Goal: Transaction & Acquisition: Purchase product/service

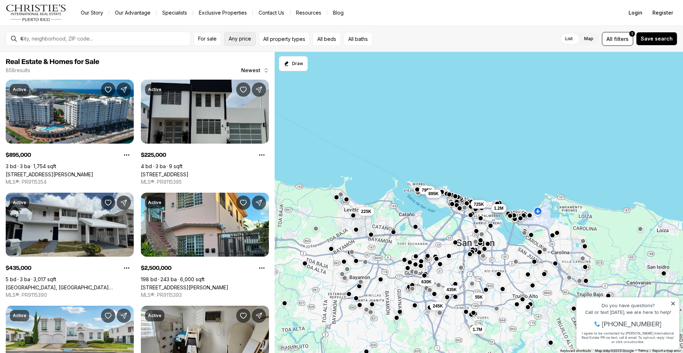
click at [244, 40] on span "Any price" at bounding box center [240, 39] width 22 height 6
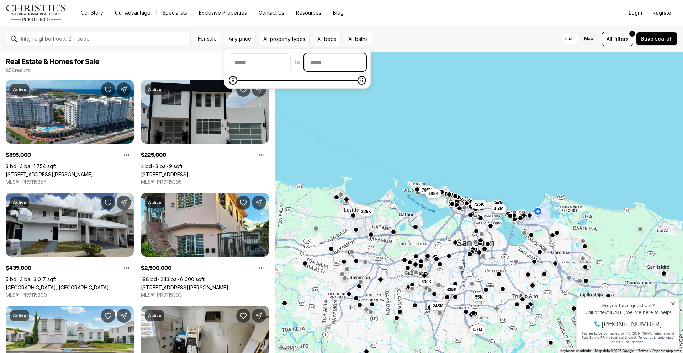
click at [329, 64] on input "priceMax" at bounding box center [334, 62] width 61 height 17
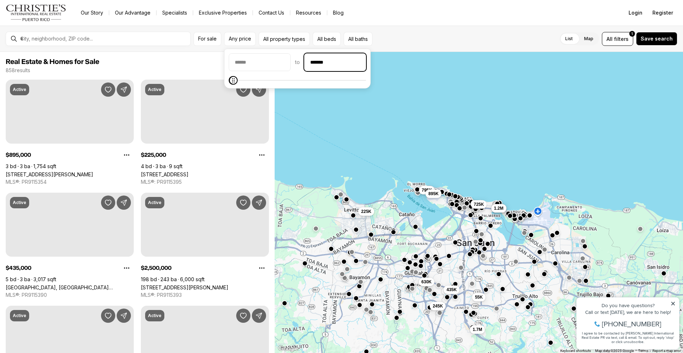
type input "********"
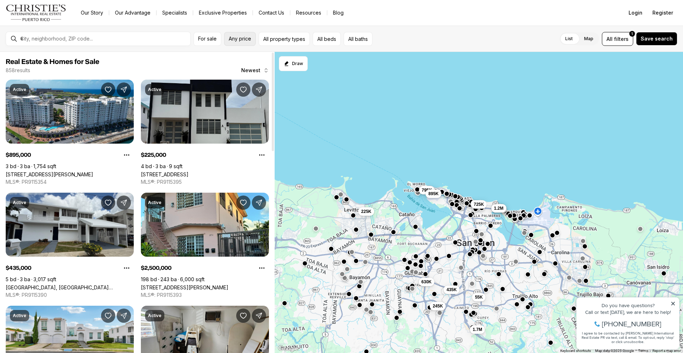
click at [244, 36] on span "Any price" at bounding box center [240, 39] width 22 height 6
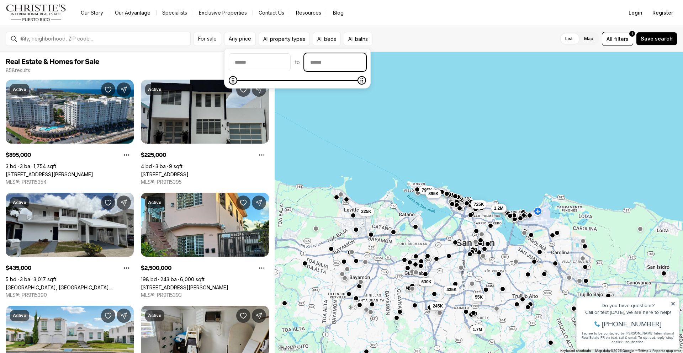
click at [332, 70] on input "priceMax" at bounding box center [334, 62] width 61 height 17
type input "********"
click at [245, 60] on input "priceMin" at bounding box center [259, 62] width 61 height 17
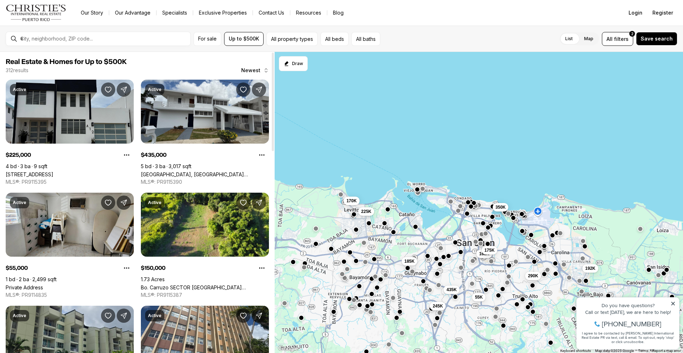
click at [174, 64] on span "Real Estate & Homes for Up to $500K" at bounding box center [137, 62] width 263 height 9
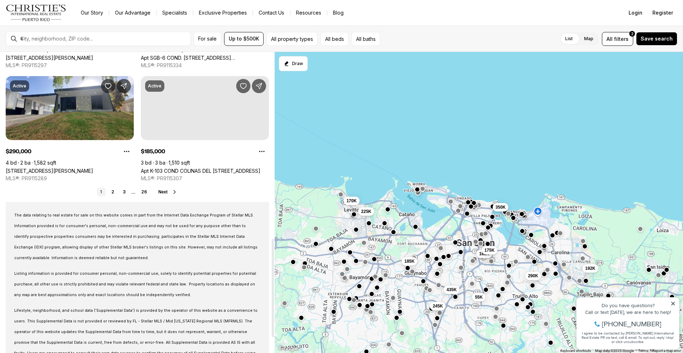
scroll to position [320, 0]
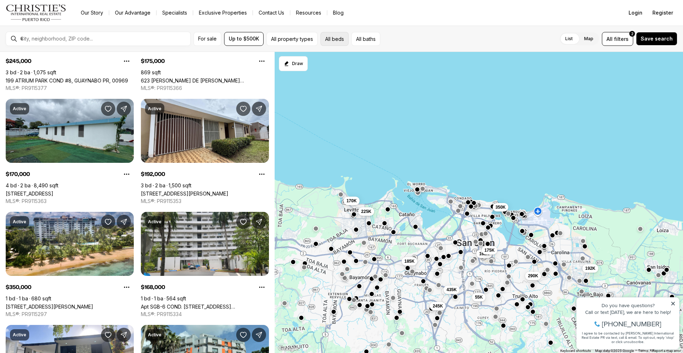
click at [336, 39] on button "All beds" at bounding box center [334, 39] width 28 height 14
click at [415, 28] on div "For sale Up to $500K All property types All beds All baths List Map List Map Al…" at bounding box center [341, 39] width 683 height 26
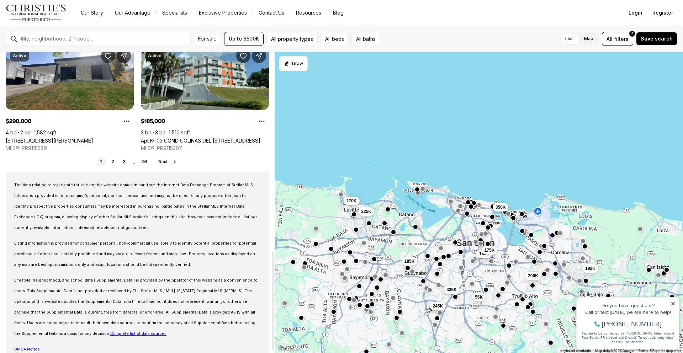
scroll to position [614, 0]
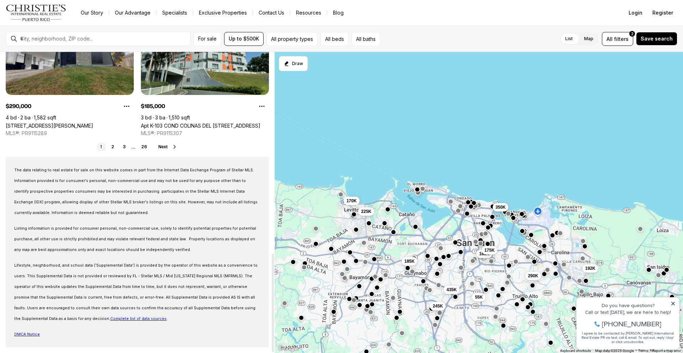
click at [161, 146] on span "Next" at bounding box center [162, 146] width 9 height 5
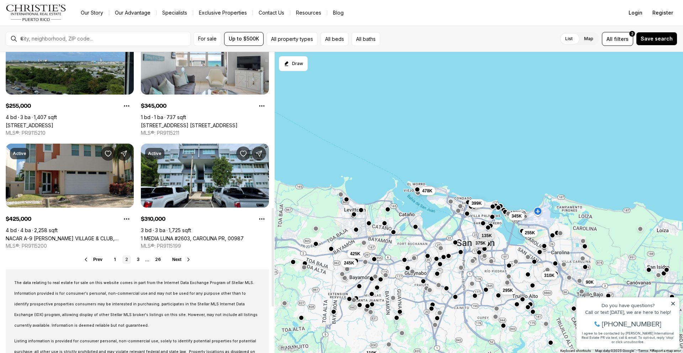
scroll to position [533, 0]
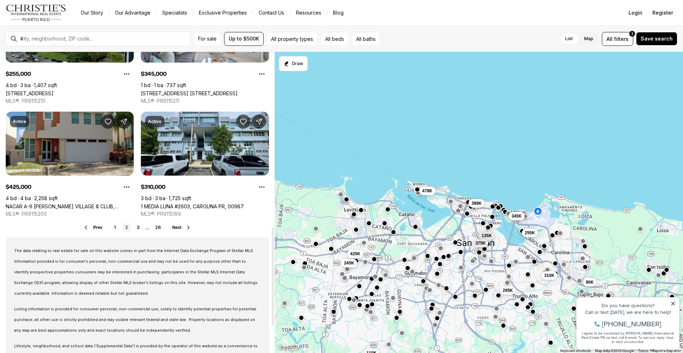
click at [176, 225] on span "Next" at bounding box center [176, 227] width 9 height 5
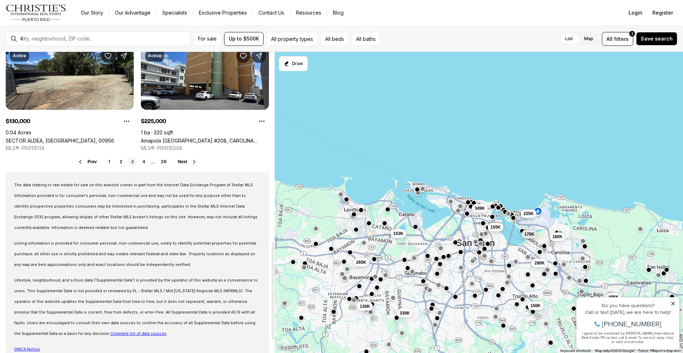
scroll to position [605, 0]
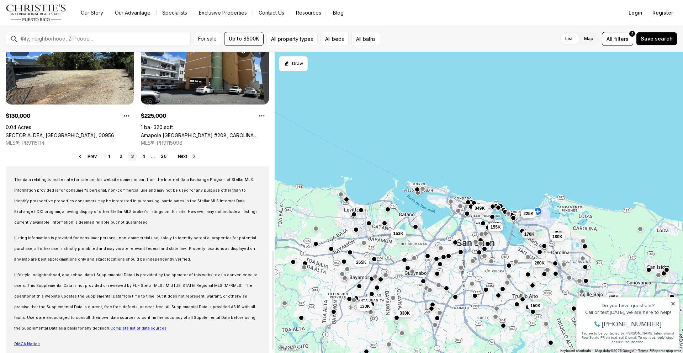
click at [183, 156] on span "Next" at bounding box center [182, 156] width 9 height 5
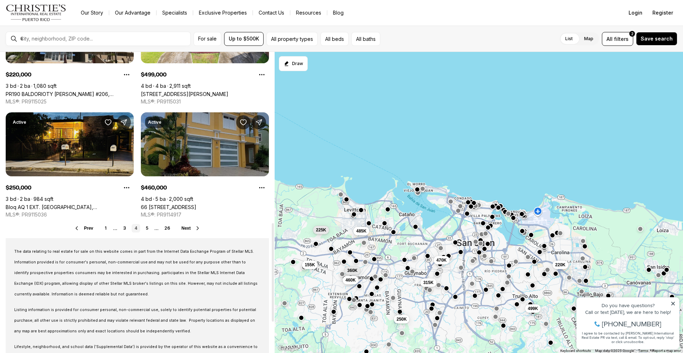
scroll to position [533, 0]
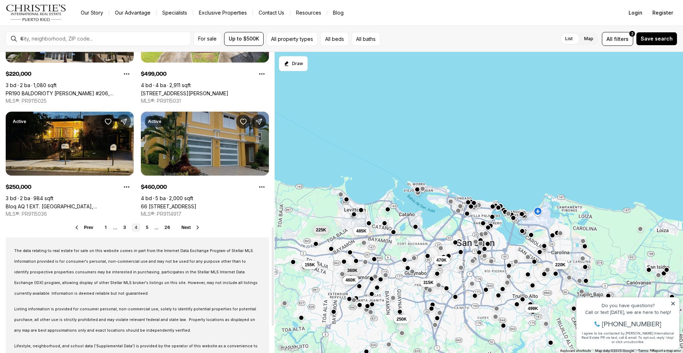
click at [184, 228] on span "Next" at bounding box center [185, 227] width 9 height 5
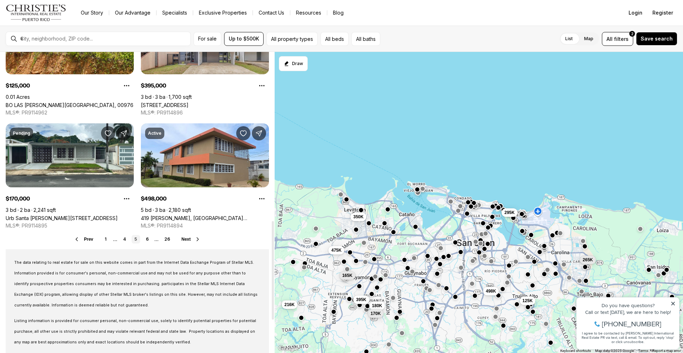
scroll to position [533, 0]
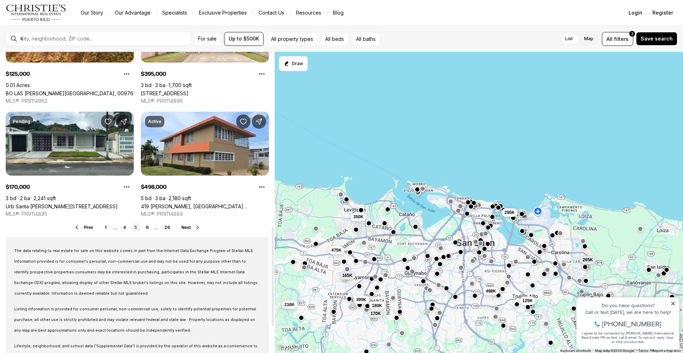
click at [189, 225] on button "Next" at bounding box center [190, 228] width 19 height 6
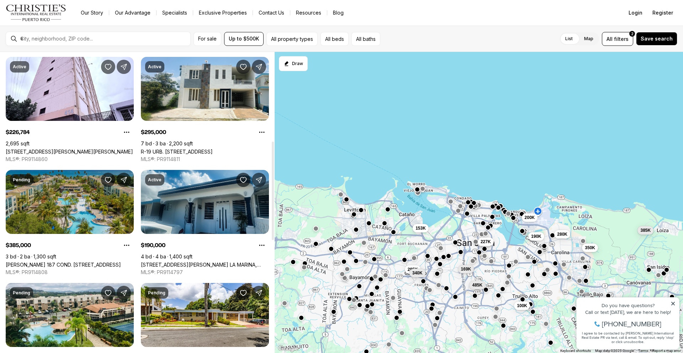
scroll to position [320, 0]
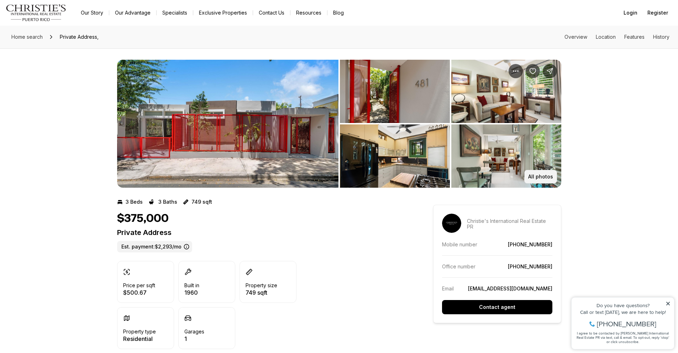
click at [541, 175] on p "All photos" at bounding box center [540, 177] width 25 height 6
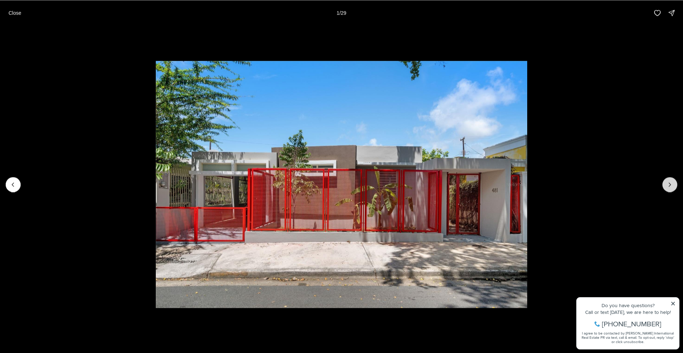
click at [670, 185] on icon "Next slide" at bounding box center [670, 185] width 2 height 4
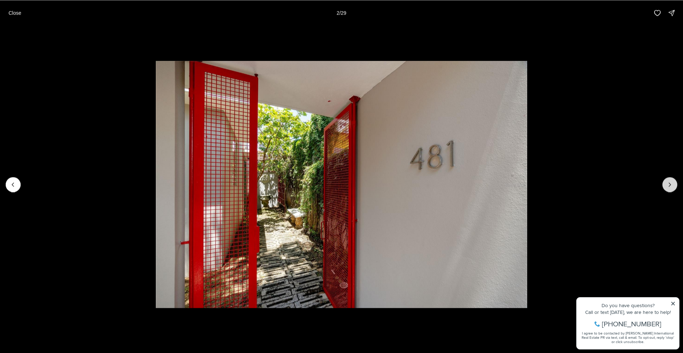
click at [670, 185] on icon "Next slide" at bounding box center [670, 185] width 2 height 4
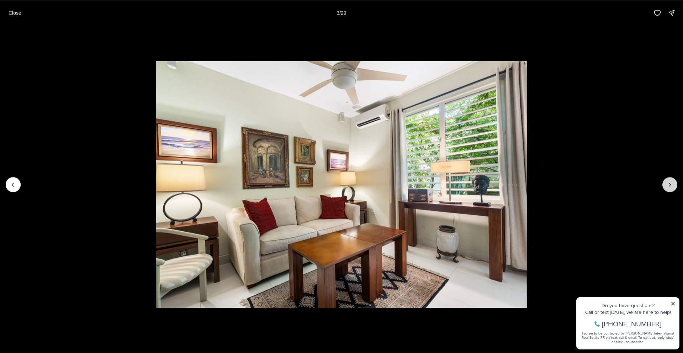
click at [670, 185] on icon "Next slide" at bounding box center [670, 185] width 2 height 4
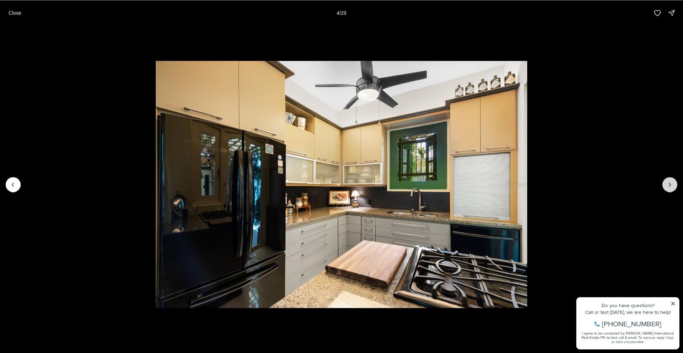
click at [670, 185] on icon "Next slide" at bounding box center [670, 185] width 2 height 4
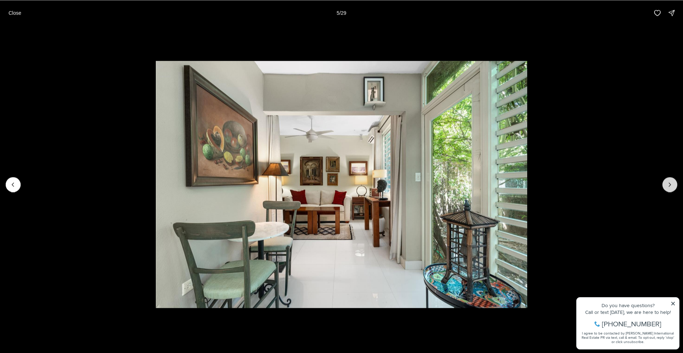
click at [670, 185] on icon "Next slide" at bounding box center [670, 185] width 2 height 4
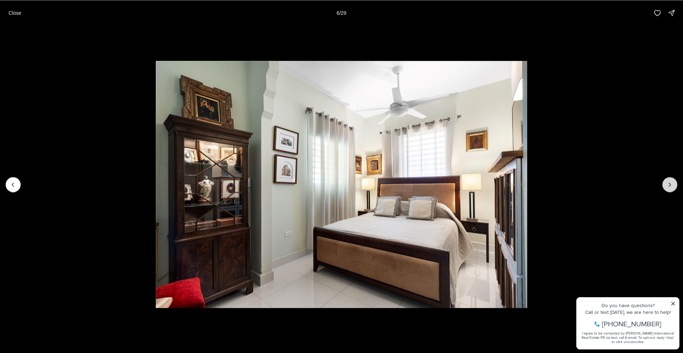
click at [670, 185] on icon "Next slide" at bounding box center [670, 185] width 2 height 4
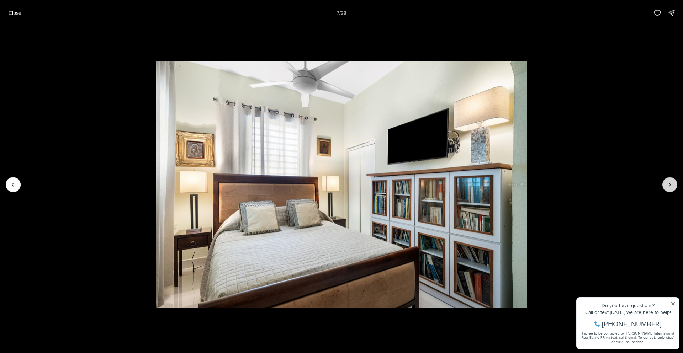
click at [670, 185] on icon "Next slide" at bounding box center [670, 185] width 2 height 4
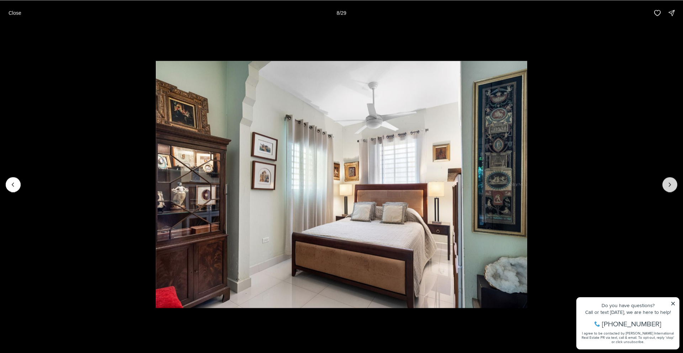
click at [670, 185] on icon "Next slide" at bounding box center [670, 185] width 2 height 4
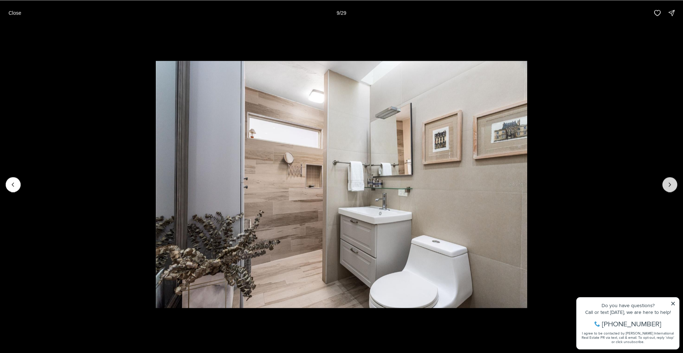
click at [670, 185] on icon "Next slide" at bounding box center [670, 185] width 2 height 4
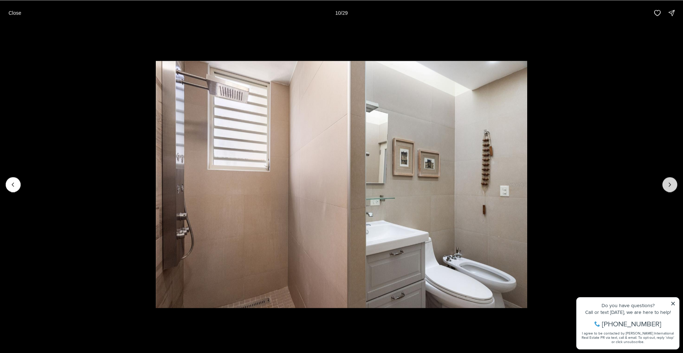
click at [670, 185] on icon "Next slide" at bounding box center [670, 185] width 2 height 4
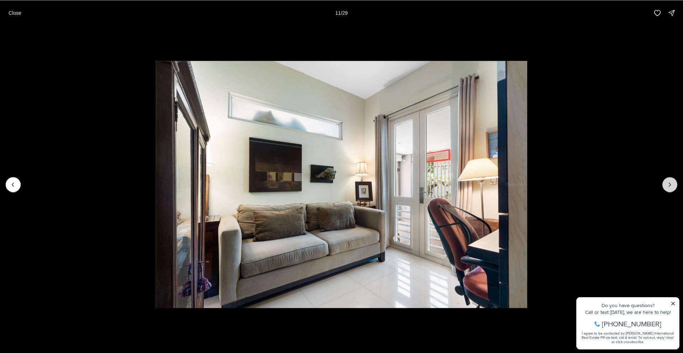
click at [670, 185] on icon "Next slide" at bounding box center [670, 185] width 2 height 4
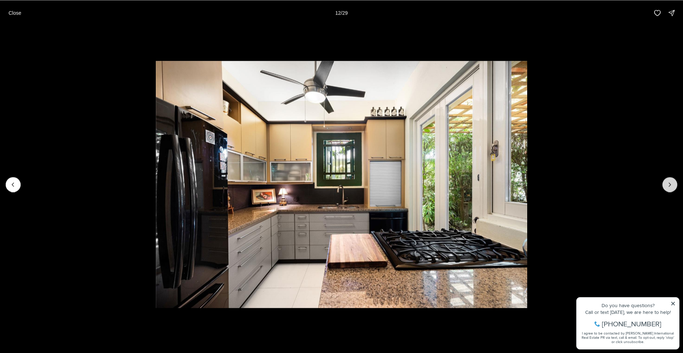
click at [671, 185] on icon "Next slide" at bounding box center [669, 184] width 7 height 7
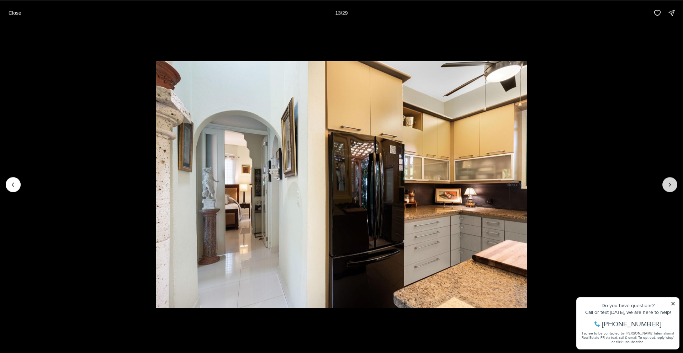
click at [673, 185] on icon "Next slide" at bounding box center [669, 184] width 7 height 7
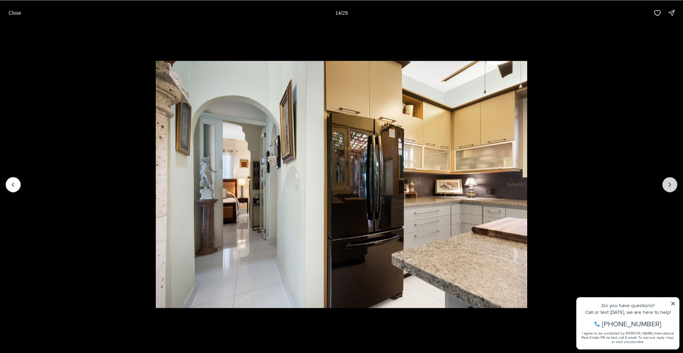
click at [673, 185] on icon "Next slide" at bounding box center [669, 184] width 7 height 7
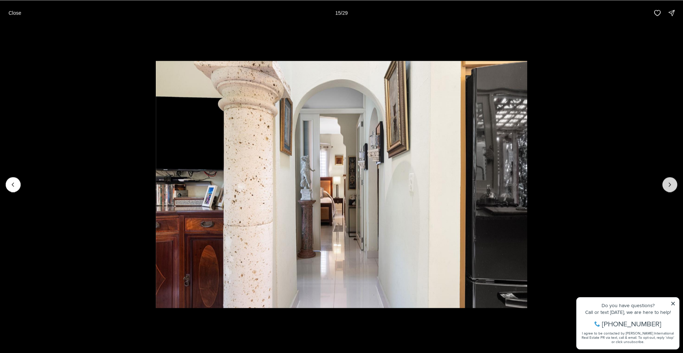
click at [673, 185] on icon "Next slide" at bounding box center [669, 184] width 7 height 7
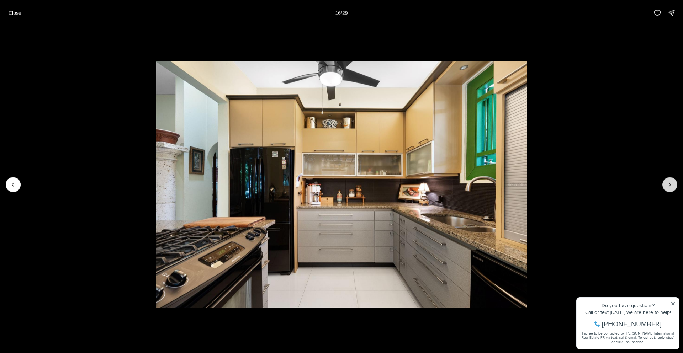
click at [673, 185] on icon "Next slide" at bounding box center [669, 184] width 7 height 7
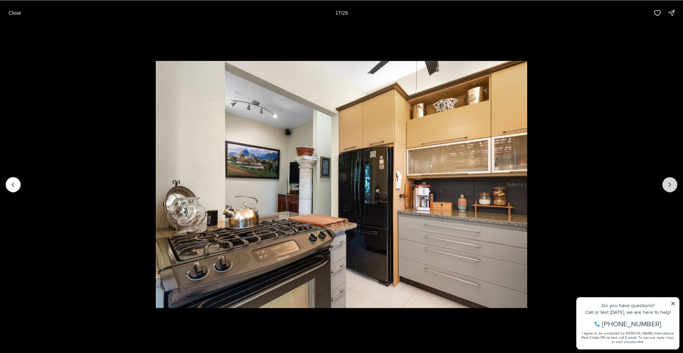
click at [673, 185] on icon "Next slide" at bounding box center [669, 184] width 7 height 7
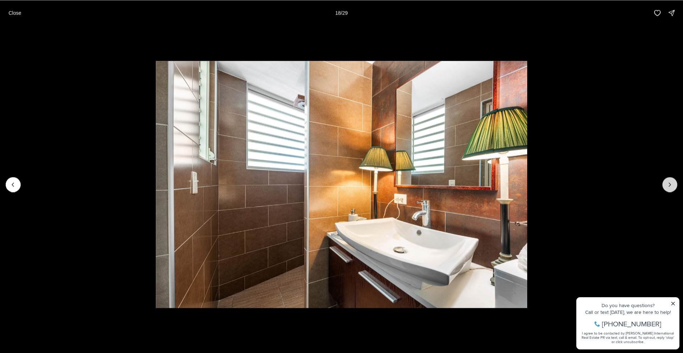
click at [673, 185] on icon "Next slide" at bounding box center [669, 184] width 7 height 7
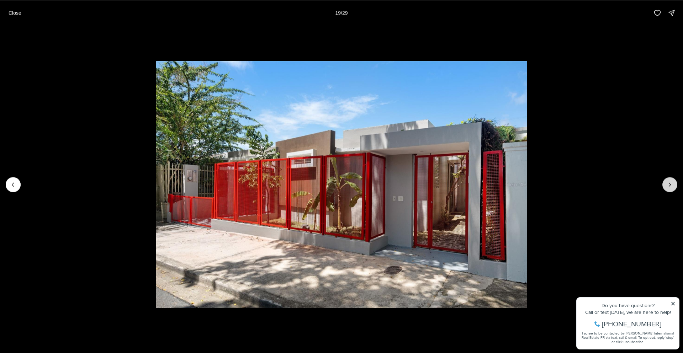
click at [673, 183] on button "Next slide" at bounding box center [669, 184] width 15 height 15
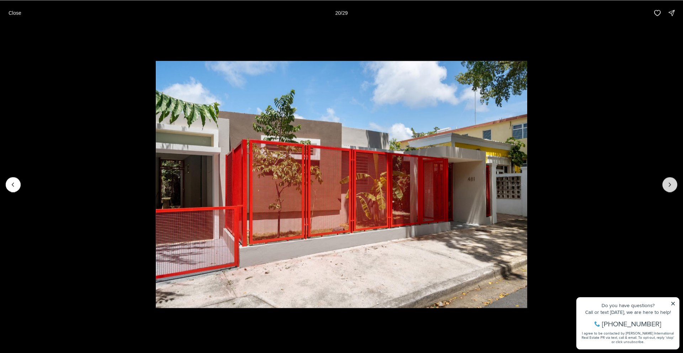
click at [673, 183] on button "Next slide" at bounding box center [669, 184] width 15 height 15
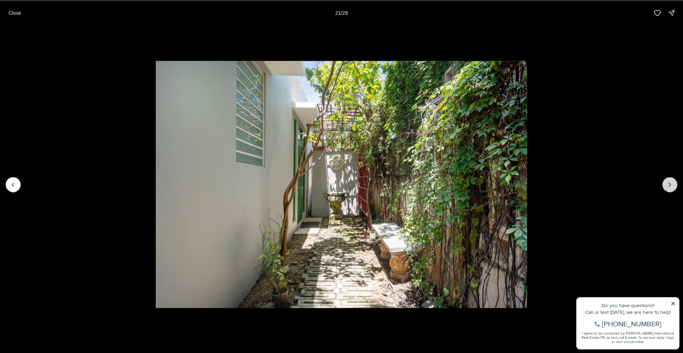
click at [673, 183] on button "Next slide" at bounding box center [669, 184] width 15 height 15
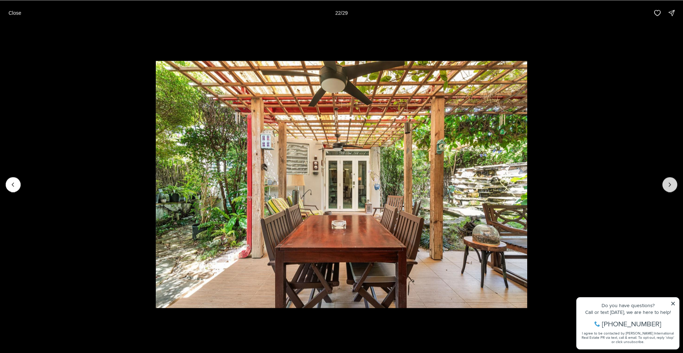
click at [671, 182] on icon "Next slide" at bounding box center [669, 184] width 7 height 7
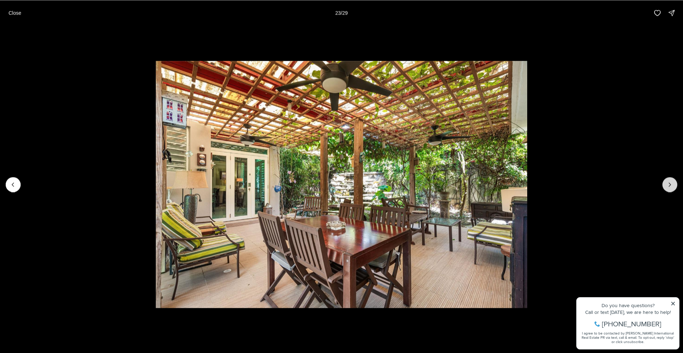
click at [671, 182] on icon "Next slide" at bounding box center [669, 184] width 7 height 7
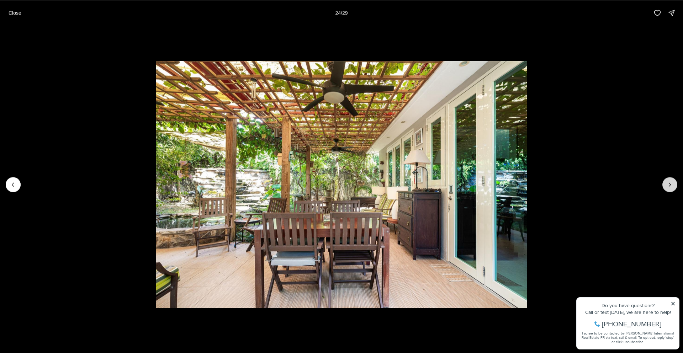
click at [671, 182] on icon "Next slide" at bounding box center [669, 184] width 7 height 7
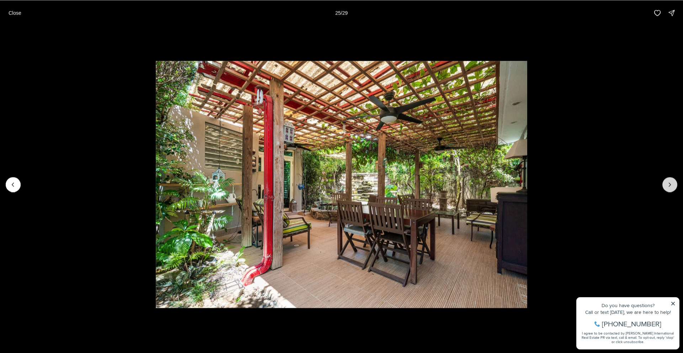
click at [671, 182] on icon "Next slide" at bounding box center [669, 184] width 7 height 7
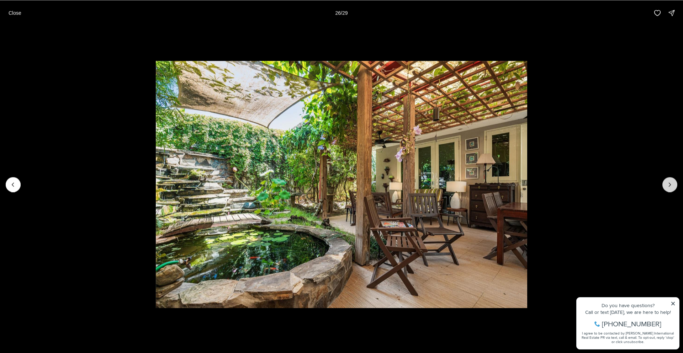
click at [671, 182] on icon "Next slide" at bounding box center [669, 184] width 7 height 7
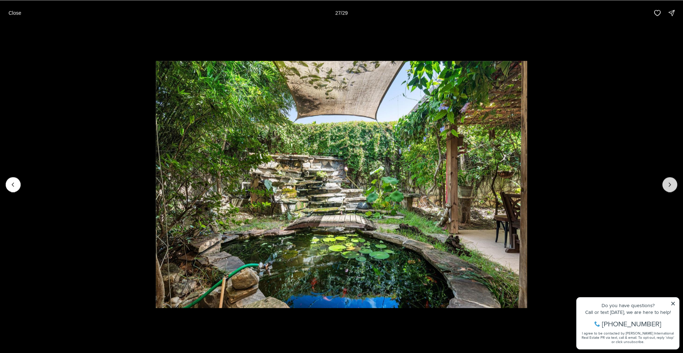
click at [671, 182] on icon "Next slide" at bounding box center [669, 184] width 7 height 7
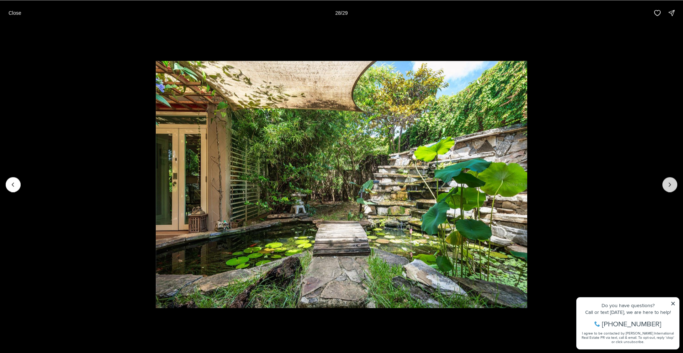
click at [671, 182] on icon "Next slide" at bounding box center [669, 184] width 7 height 7
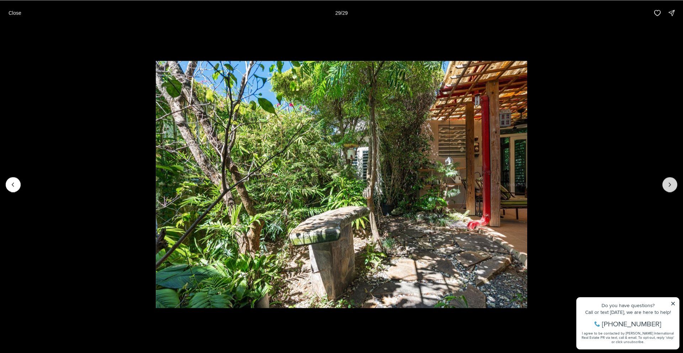
click at [671, 182] on div at bounding box center [669, 184] width 15 height 15
click at [16, 12] on p "Close" at bounding box center [15, 13] width 13 height 6
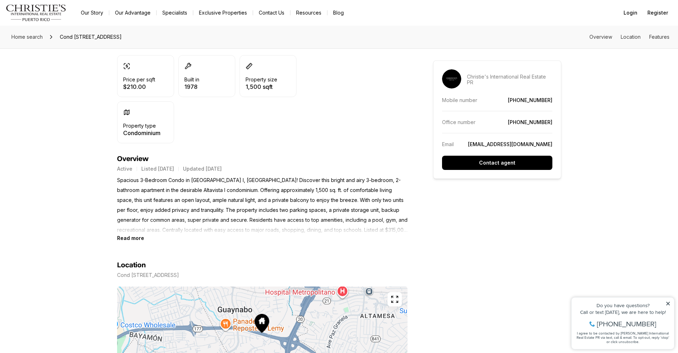
scroll to position [213, 0]
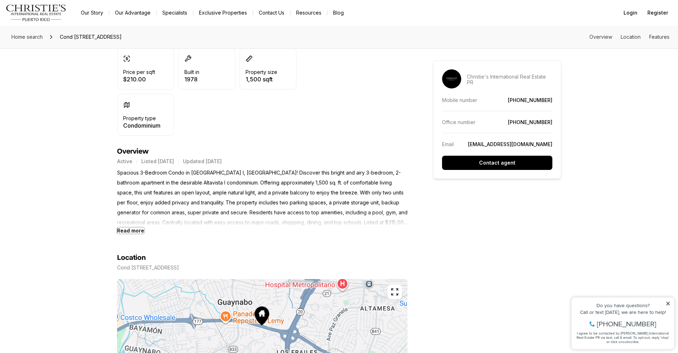
click at [127, 231] on b "Read more" at bounding box center [130, 231] width 27 height 6
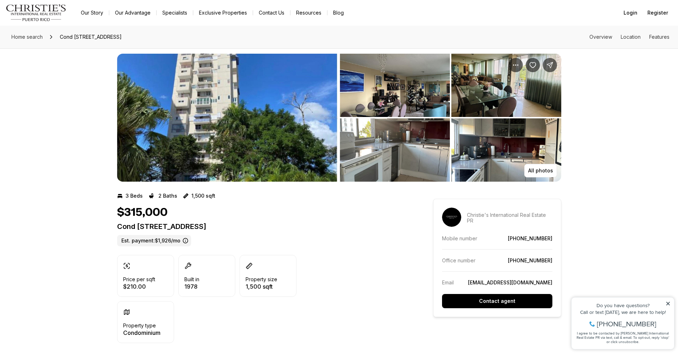
scroll to position [0, 0]
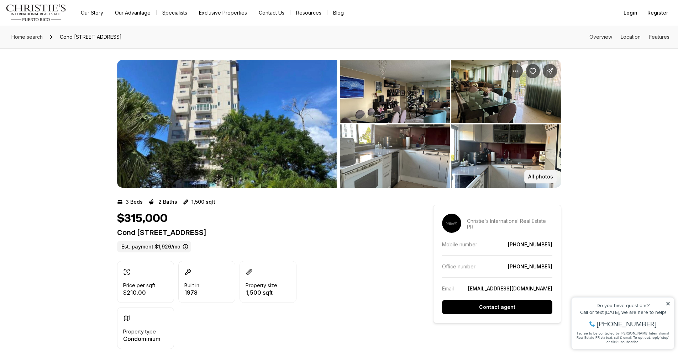
click at [539, 175] on p "All photos" at bounding box center [540, 177] width 25 height 6
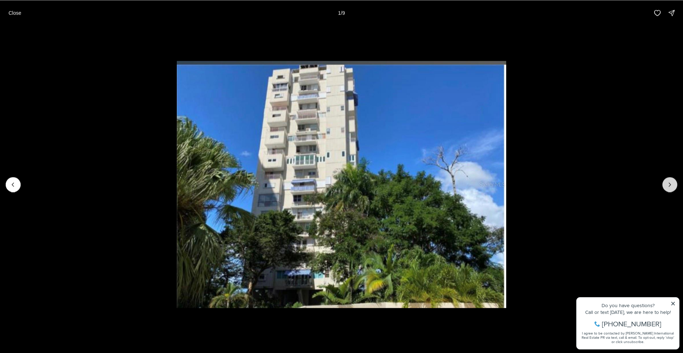
click at [669, 185] on icon "Next slide" at bounding box center [669, 184] width 7 height 7
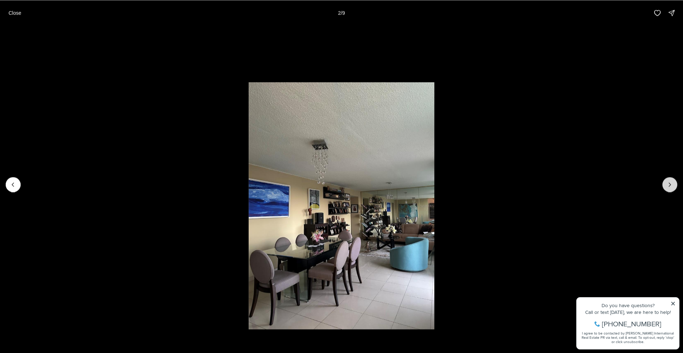
click at [670, 187] on icon "Next slide" at bounding box center [669, 184] width 7 height 7
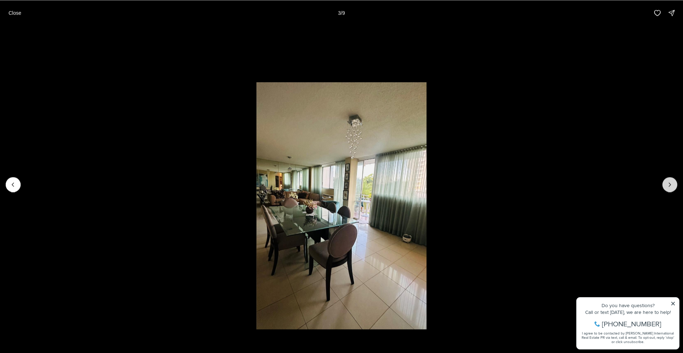
click at [670, 187] on icon "Next slide" at bounding box center [669, 184] width 7 height 7
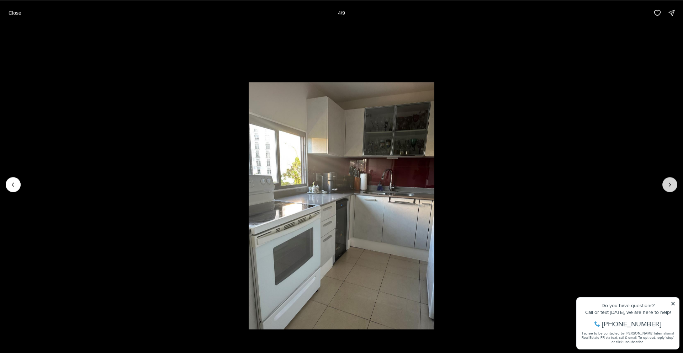
click at [670, 186] on icon "Next slide" at bounding box center [669, 184] width 7 height 7
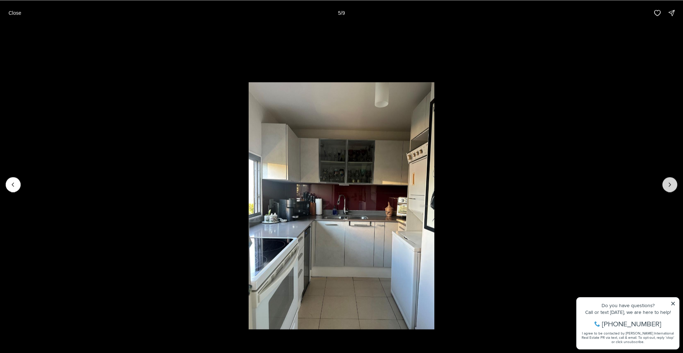
click at [670, 186] on icon "Next slide" at bounding box center [669, 184] width 7 height 7
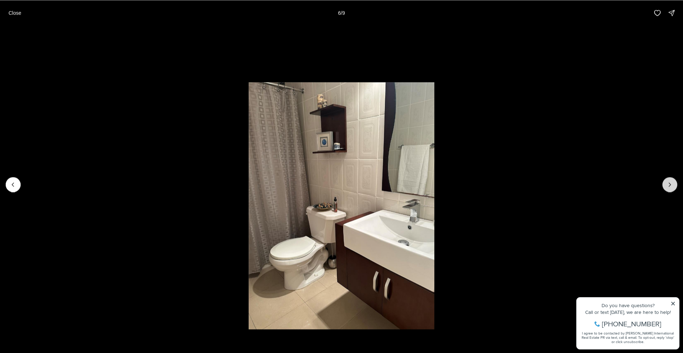
click at [671, 184] on icon "Next slide" at bounding box center [669, 184] width 7 height 7
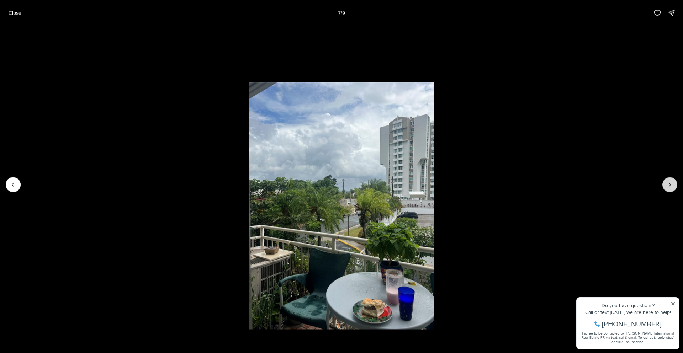
click at [670, 182] on icon "Next slide" at bounding box center [669, 184] width 7 height 7
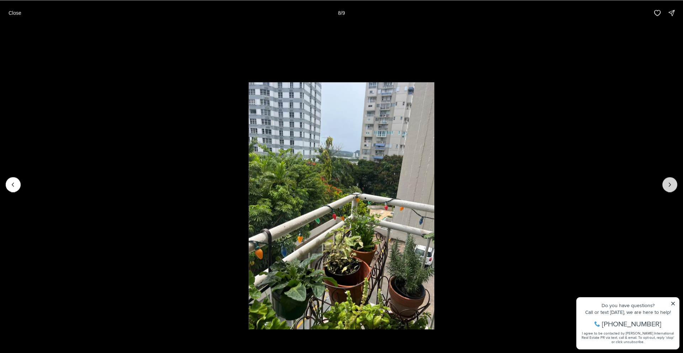
click at [670, 182] on icon "Next slide" at bounding box center [669, 184] width 7 height 7
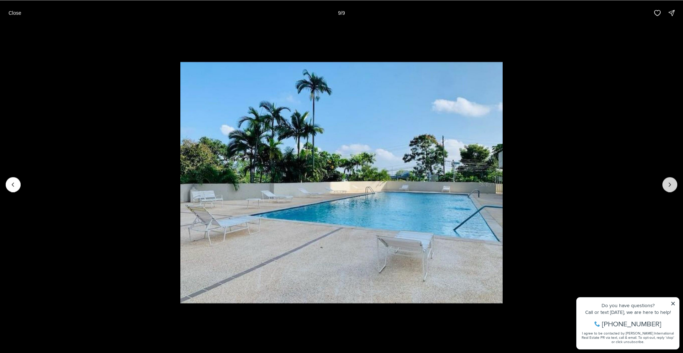
click at [670, 182] on div at bounding box center [669, 184] width 15 height 15
click at [671, 186] on div at bounding box center [669, 184] width 15 height 15
click at [19, 14] on p "Close" at bounding box center [15, 13] width 13 height 6
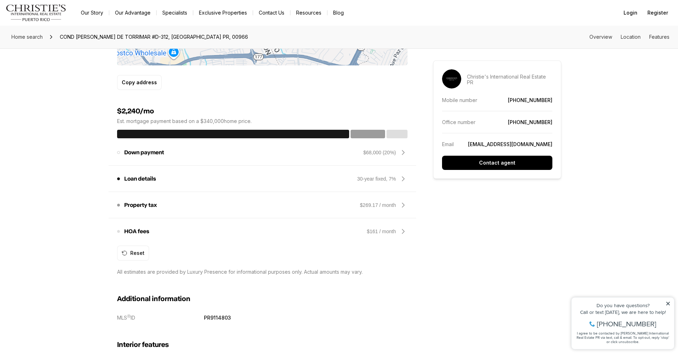
scroll to position [462, 0]
